Goal: Task Accomplishment & Management: Manage account settings

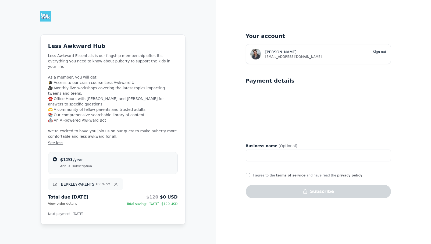
click at [45, 12] on img at bounding box center [45, 16] width 11 height 11
click at [45, 17] on img at bounding box center [45, 16] width 11 height 11
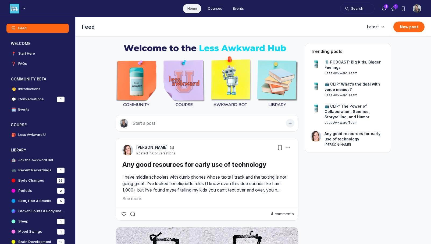
scroll to position [1702, 1031]
click at [18, 10] on img "Main navigation bar" at bounding box center [15, 9] width 10 height 10
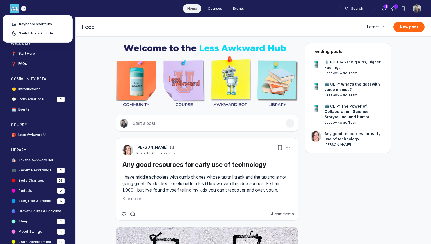
click at [25, 8] on icon "Main navigation bar" at bounding box center [23, 8] width 5 height 3
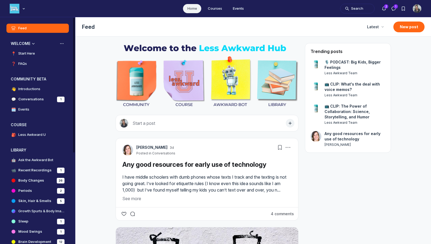
click at [42, 54] on link "📍 Start Here" at bounding box center [37, 53] width 62 height 9
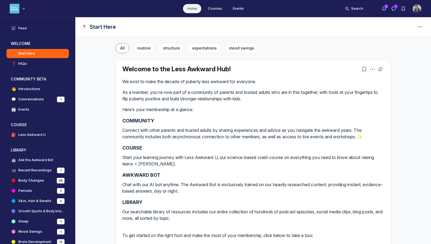
click at [416, 8] on img "User menu options" at bounding box center [417, 8] width 9 height 9
click at [289, 30] on div "📍 Start Here" at bounding box center [254, 26] width 356 height 19
click at [14, 8] on img "Main navigation bar" at bounding box center [15, 9] width 10 height 10
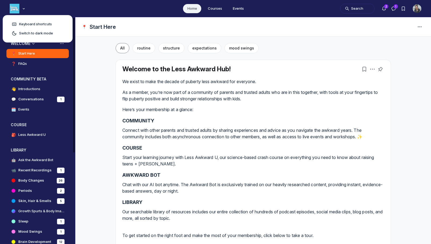
click at [48, 47] on button "WELCOME" at bounding box center [37, 43] width 62 height 9
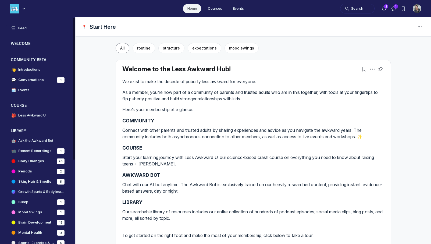
click at [23, 28] on h4 "Feed" at bounding box center [22, 28] width 8 height 5
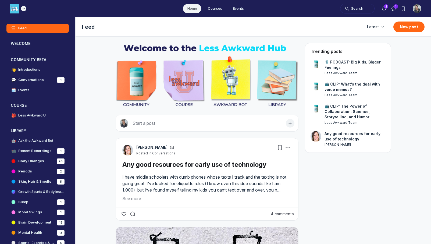
click at [18, 8] on img "Main navigation bar" at bounding box center [15, 9] width 10 height 10
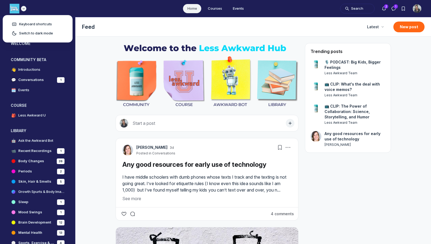
click at [22, 7] on icon "Main navigation bar" at bounding box center [23, 8] width 5 height 3
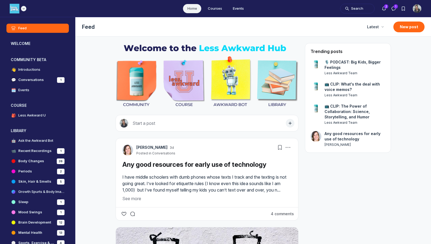
click at [17, 8] on img "Main navigation bar" at bounding box center [15, 9] width 10 height 10
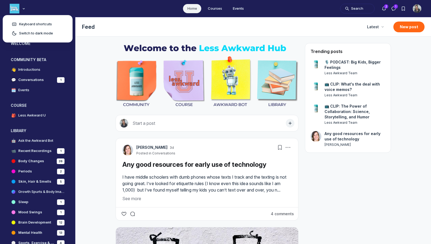
click at [4, 8] on ul "Home Courses Events" at bounding box center [215, 8] width 431 height 17
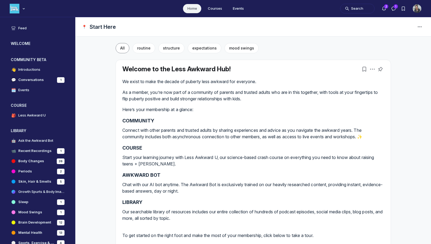
click at [418, 8] on img "User menu options" at bounding box center [417, 8] width 9 height 9
click at [389, 70] on div "Sign out" at bounding box center [380, 67] width 21 height 5
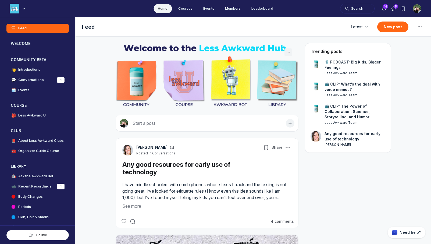
scroll to position [1617, 1031]
click at [18, 10] on img "Main navigation bar" at bounding box center [15, 9] width 10 height 10
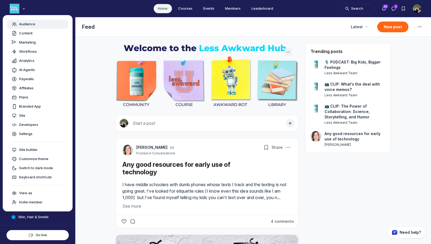
click at [29, 21] on link "Audience" at bounding box center [37, 24] width 61 height 9
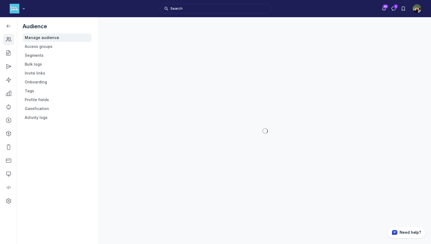
scroll to position [1701, 767]
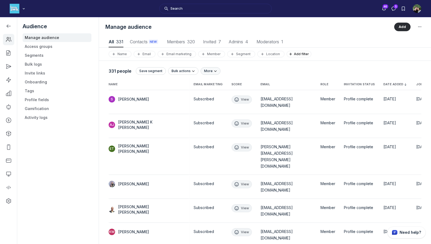
click at [211, 73] on button "More" at bounding box center [211, 71] width 20 height 8
click at [250, 71] on div "331 people Save segment Bulk actions More Export CSV" at bounding box center [265, 71] width 313 height 10
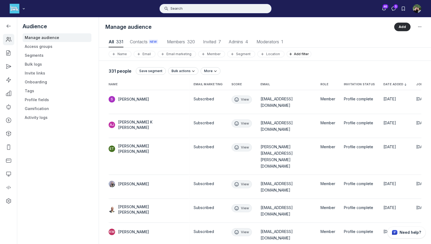
click at [181, 11] on button "Search" at bounding box center [216, 9] width 112 height 10
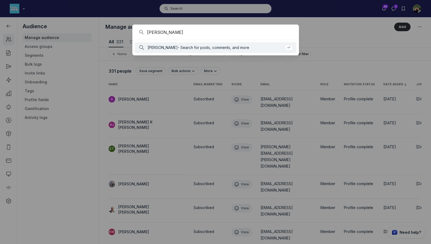
type input "sydney sioch"
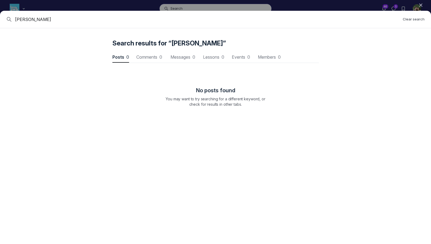
scroll to position [728, 1622]
click at [422, 4] on icon "button" at bounding box center [420, 4] width 5 height 5
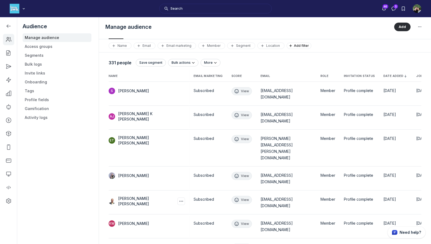
scroll to position [10, 0]
